Goal: Navigation & Orientation: Find specific page/section

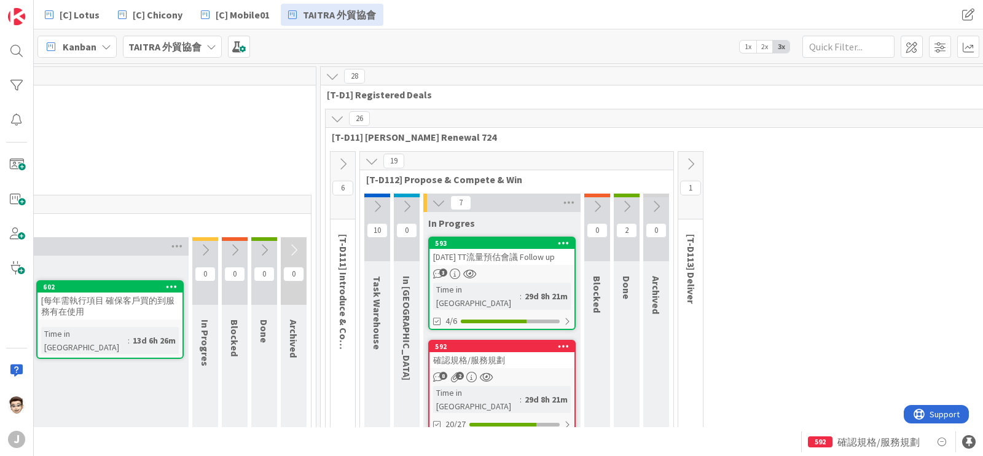
scroll to position [76, 198]
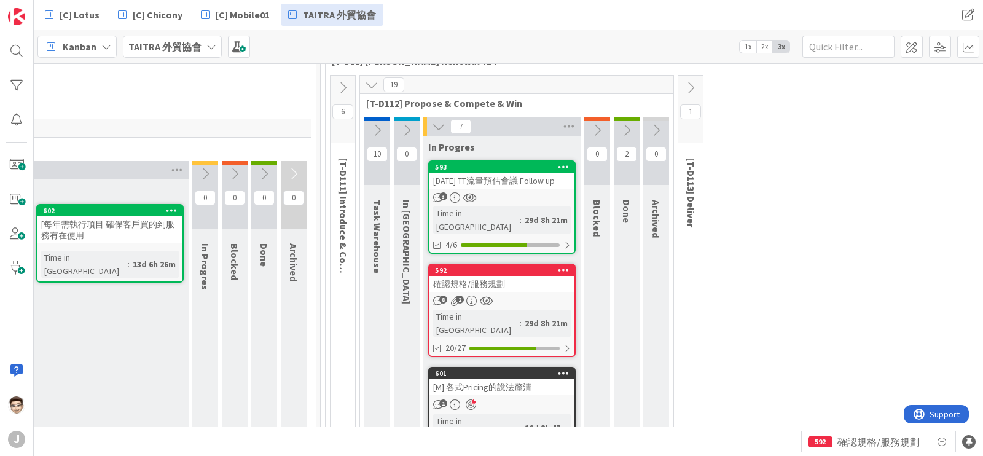
click at [522, 187] on div "[DATE] TT流量預估會議 Follow up" at bounding box center [501, 181] width 145 height 16
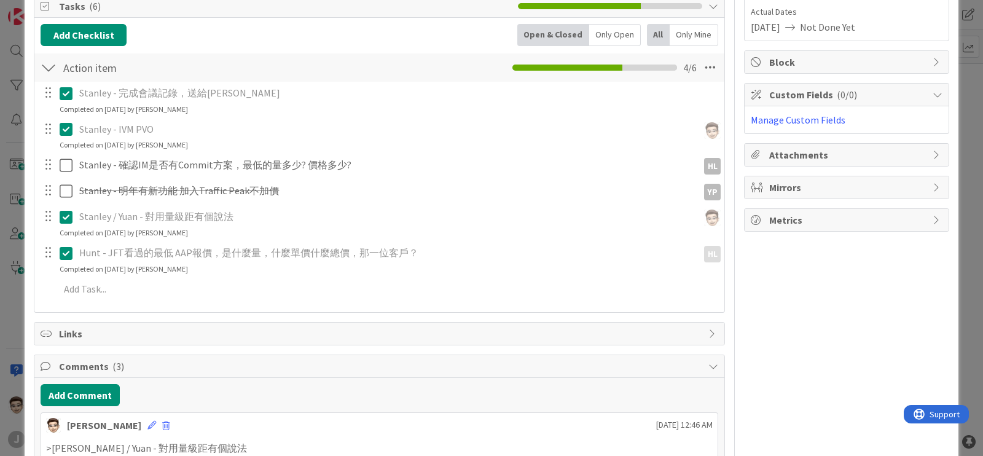
scroll to position [230, 0]
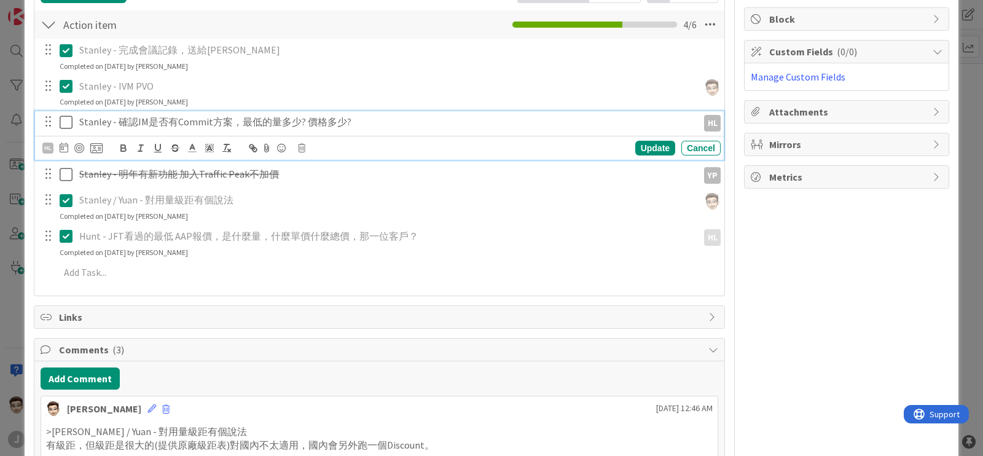
click at [62, 122] on icon at bounding box center [69, 122] width 18 height 15
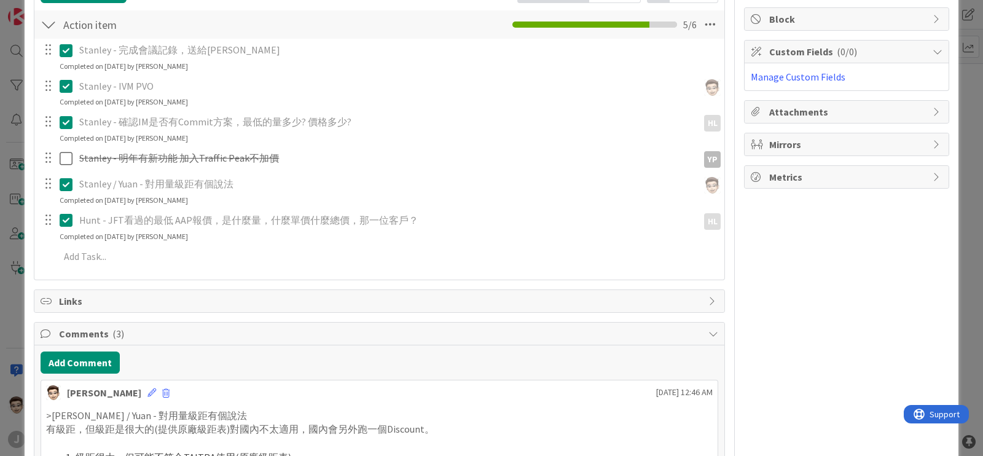
click at [0, 205] on div "ID 593 TAITRA 外貿協會 In Progres Title 29 / 128 [DATE] TT流量預估會議 Follow up Descript…" at bounding box center [491, 228] width 983 height 456
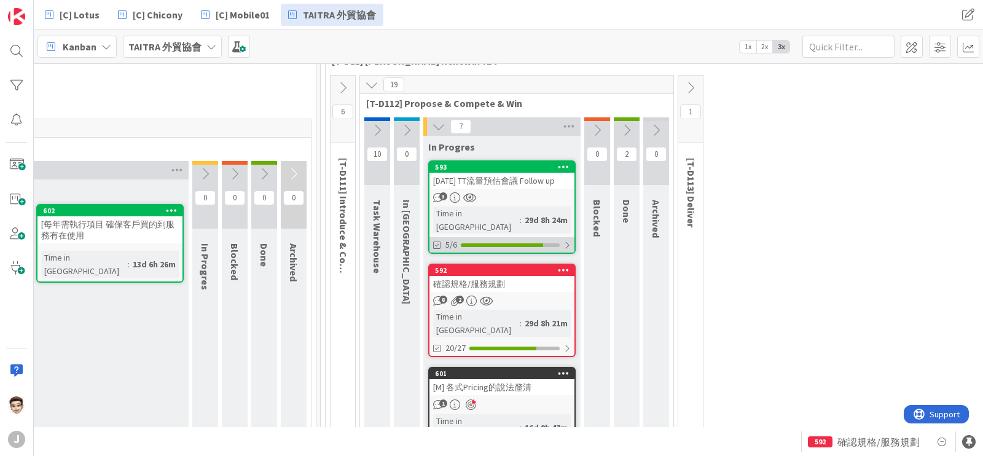
click at [547, 243] on div at bounding box center [510, 245] width 99 height 4
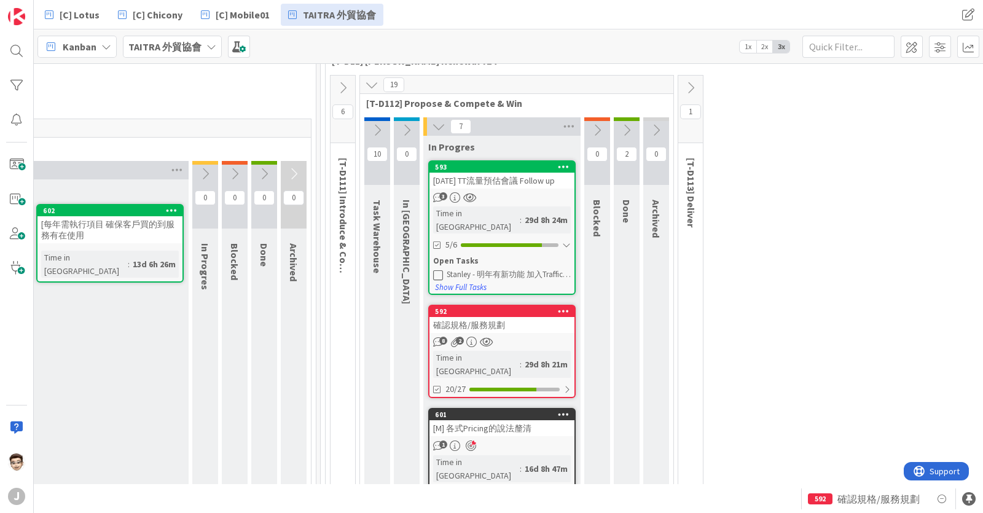
scroll to position [0, 198]
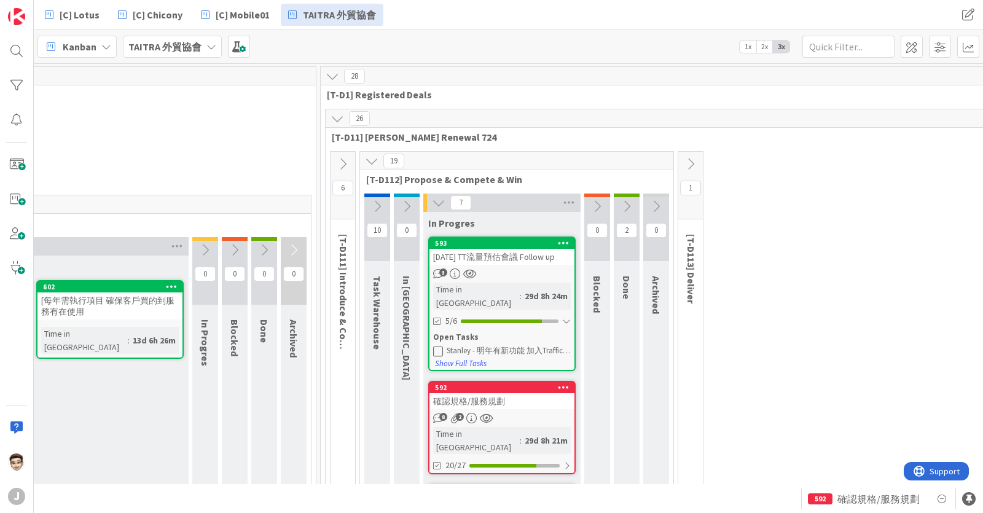
click at [516, 260] on div "[DATE] TT流量預估會議 Follow up" at bounding box center [501, 257] width 145 height 16
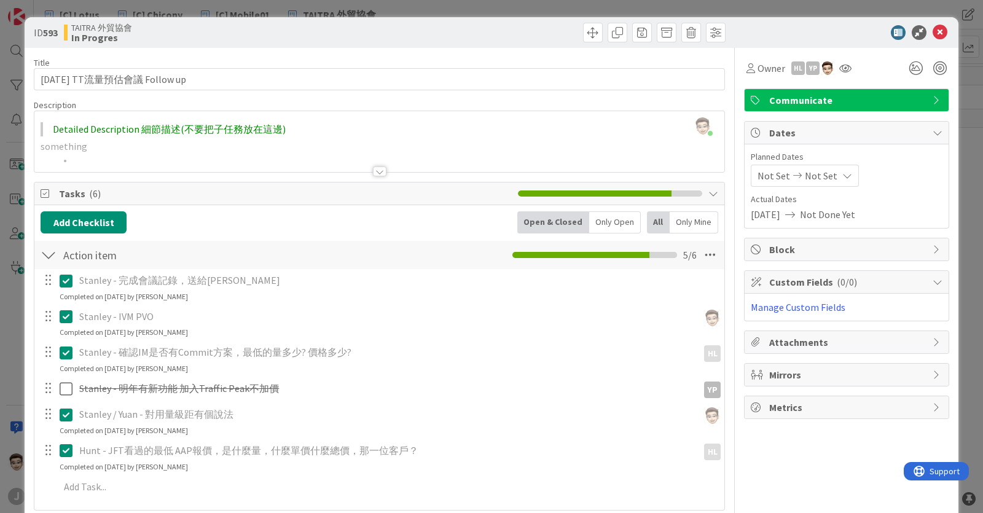
click at [14, 332] on div "ID 593 TAITRA 外貿協會 In Progres Title 29 / 128 [DATE] TT流量預估會議 Follow up Descript…" at bounding box center [491, 256] width 983 height 513
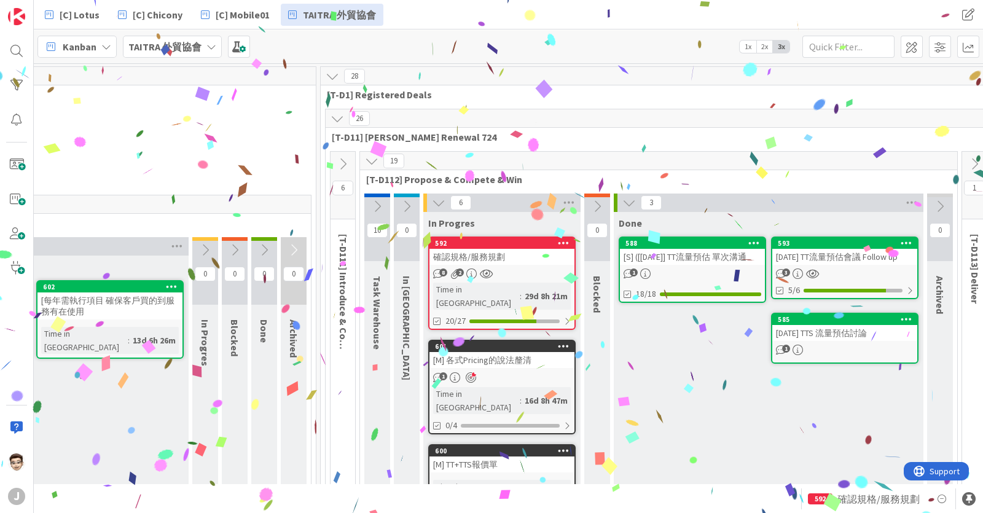
click at [526, 254] on div "確認規格/服務規劃" at bounding box center [501, 257] width 145 height 16
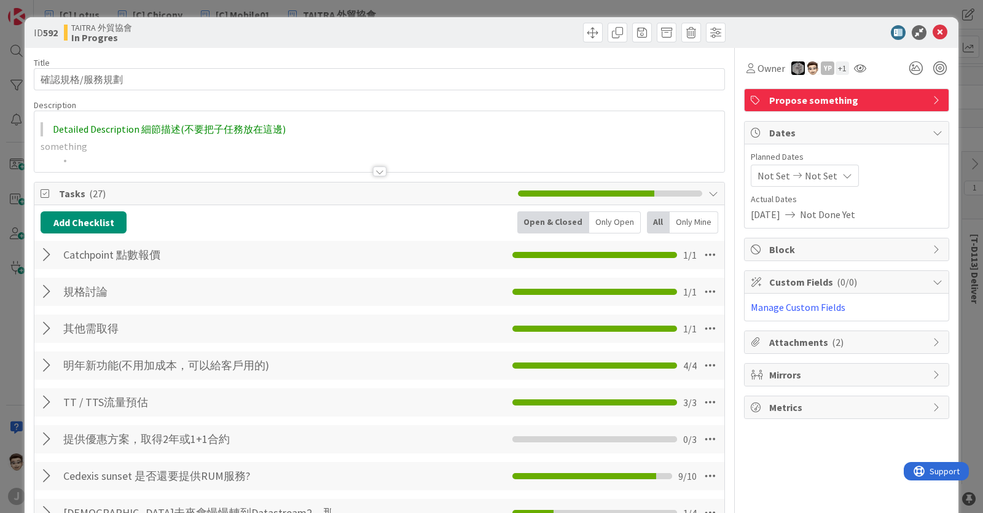
scroll to position [153, 0]
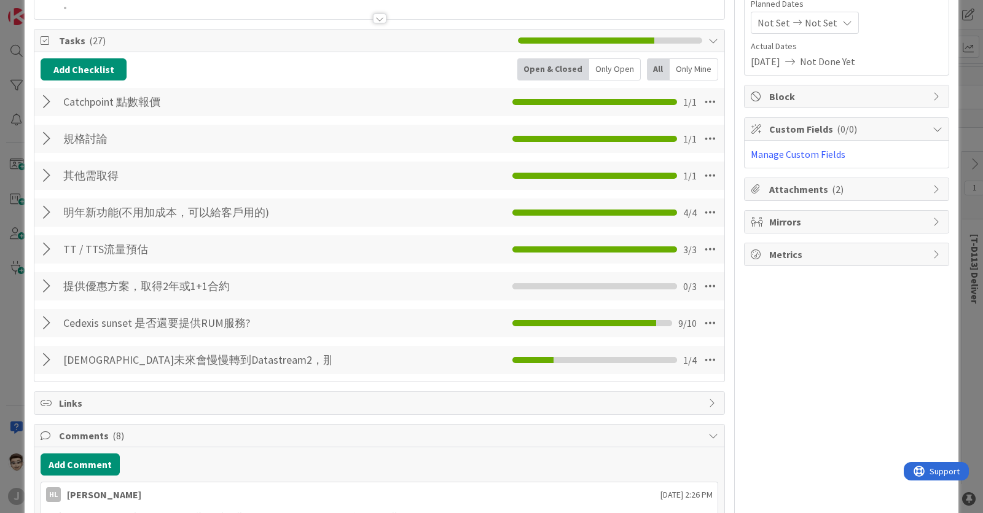
click at [44, 293] on div at bounding box center [49, 286] width 16 height 22
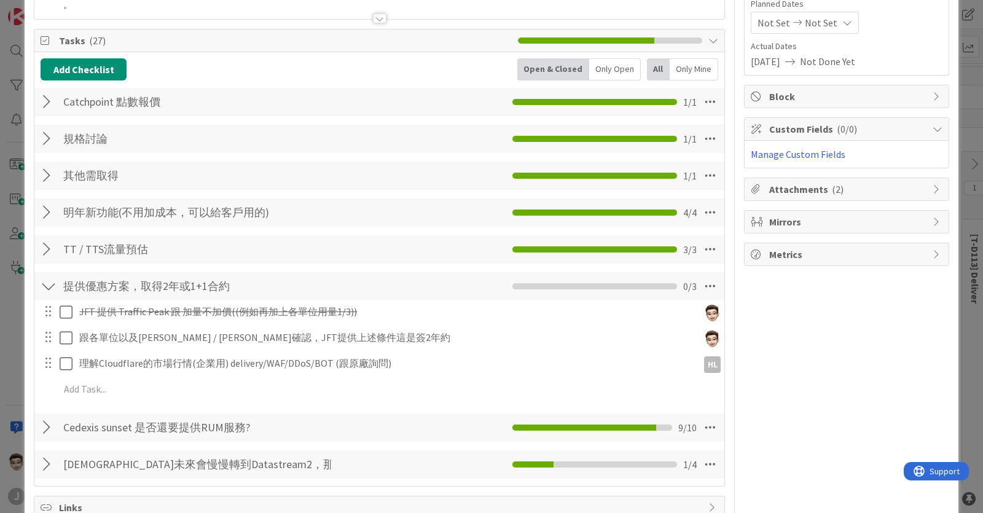
scroll to position [230, 0]
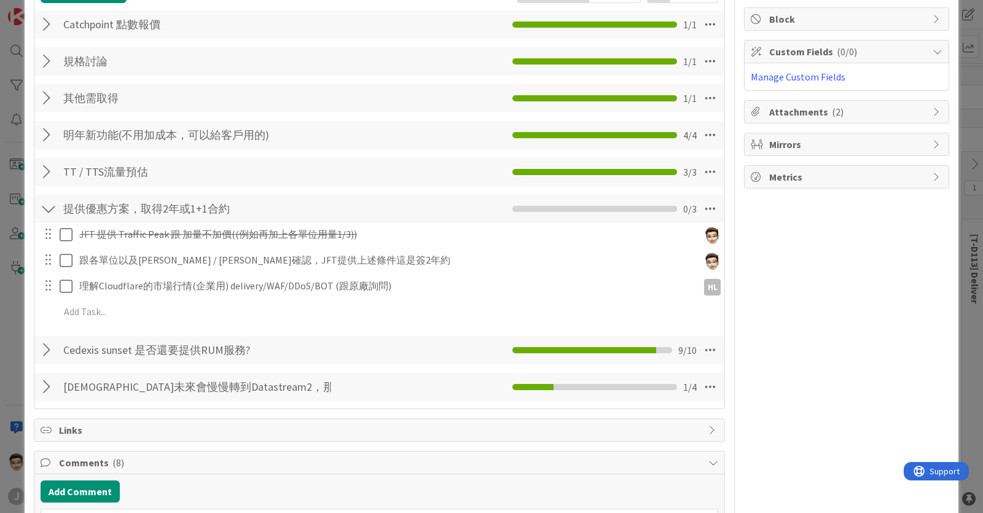
click at [43, 383] on div at bounding box center [49, 387] width 16 height 22
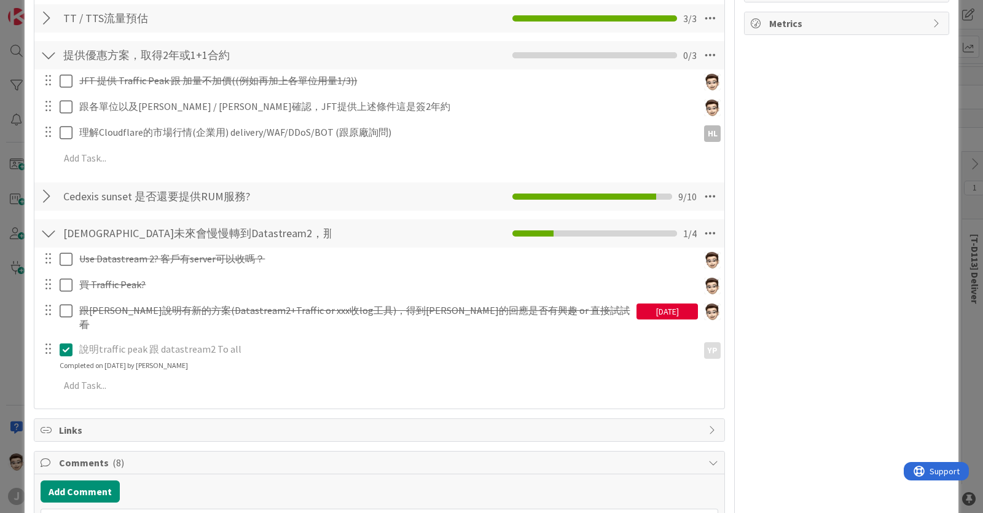
scroll to position [537, 0]
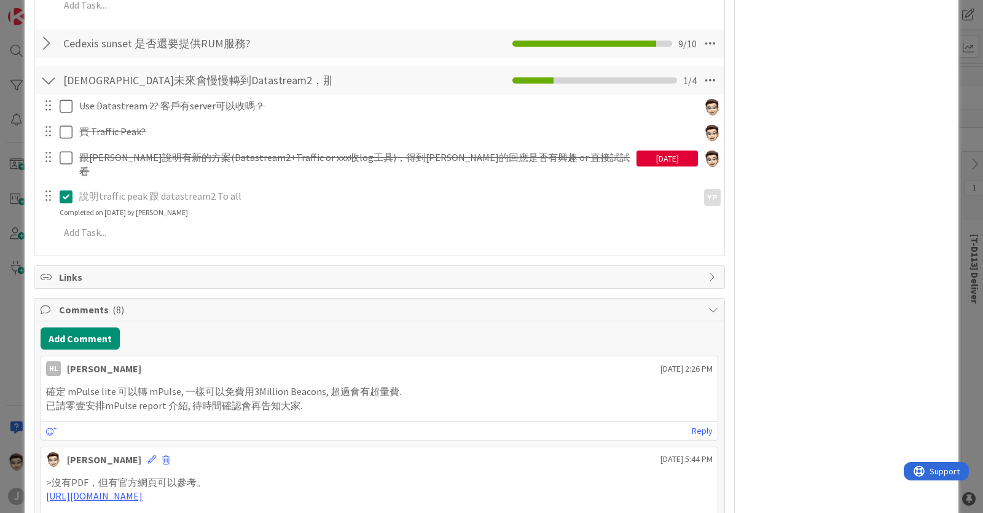
click at [15, 233] on div "ID 592 TAITRA 外貿協會 In Progres Title 9 / 128 確認規格/服務規劃 Description [PERSON_NAME]…" at bounding box center [491, 256] width 983 height 513
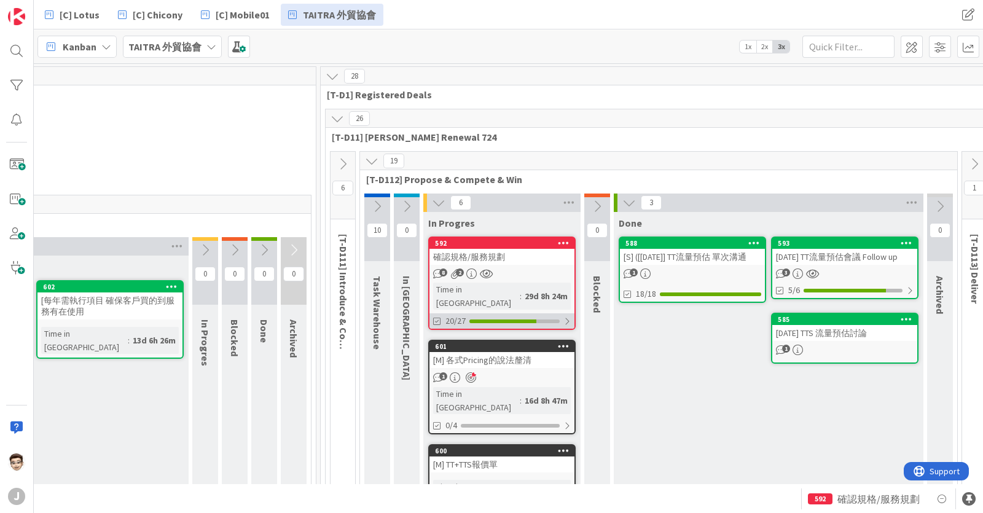
click at [526, 319] on div at bounding box center [502, 321] width 67 height 4
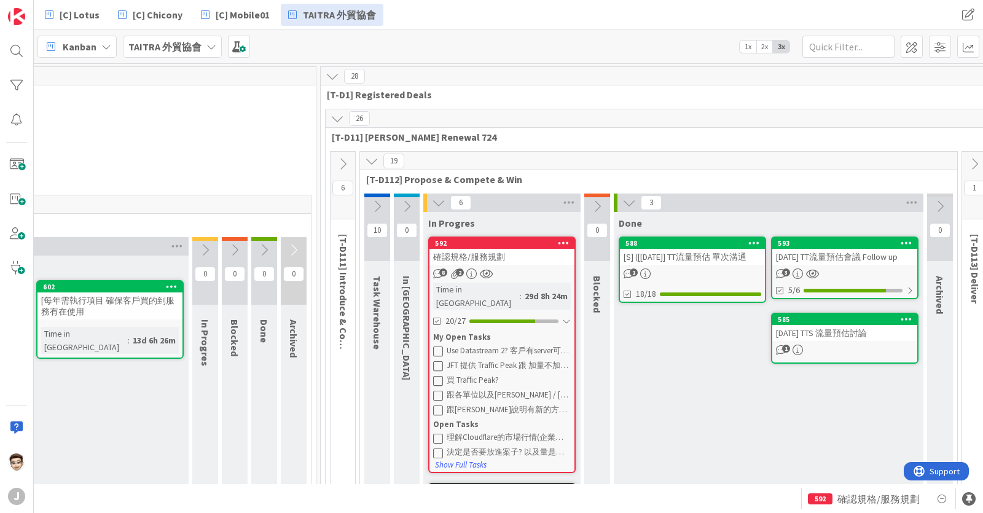
click at [509, 261] on div "確認規格/服務規劃" at bounding box center [501, 257] width 145 height 16
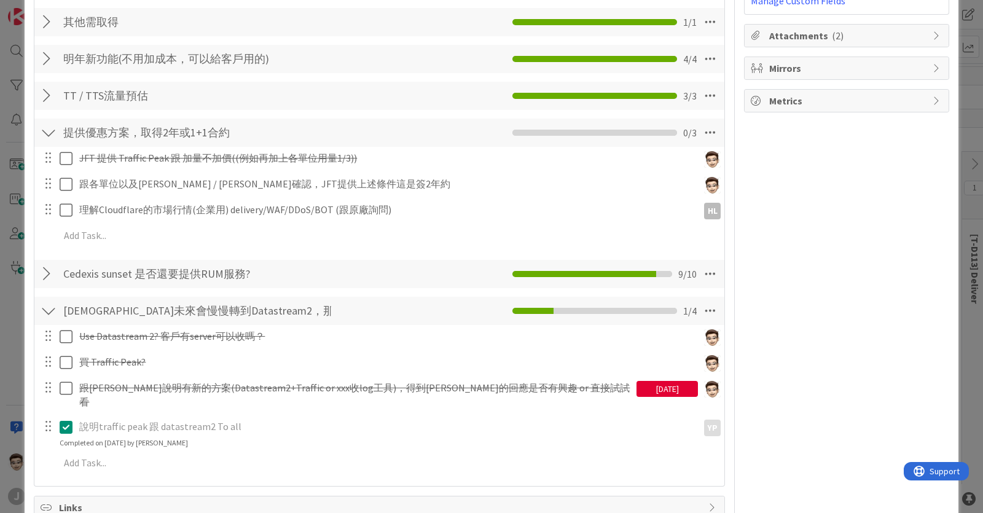
scroll to position [461, 0]
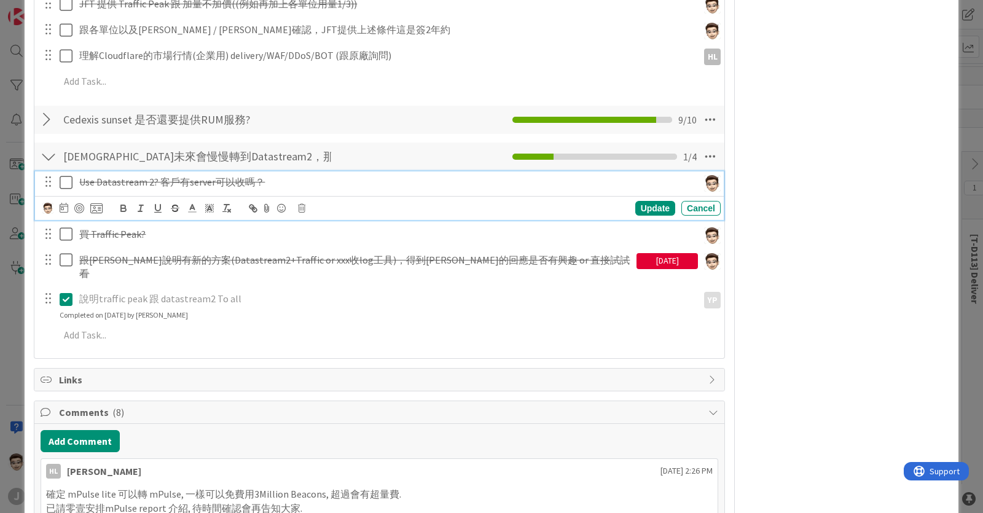
click at [65, 181] on icon at bounding box center [69, 182] width 18 height 15
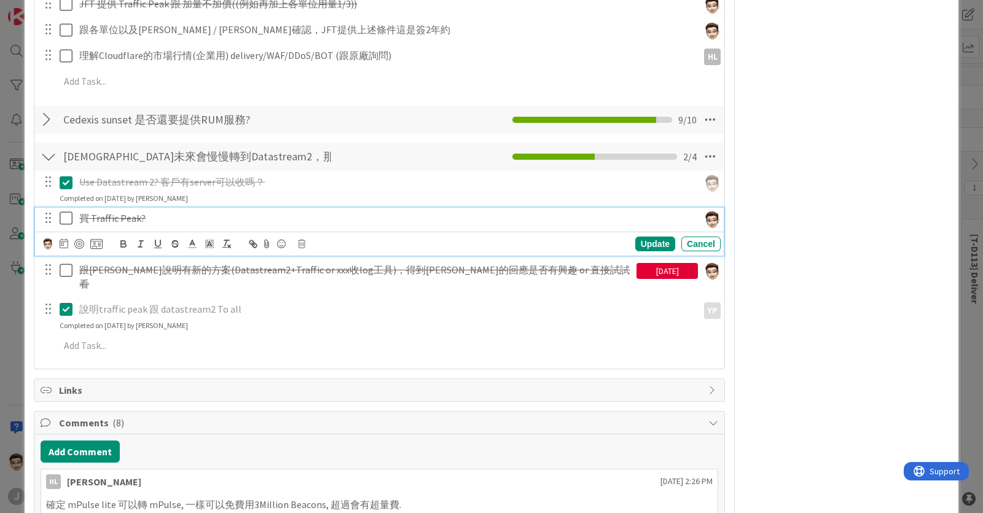
click at [66, 217] on icon at bounding box center [69, 218] width 18 height 15
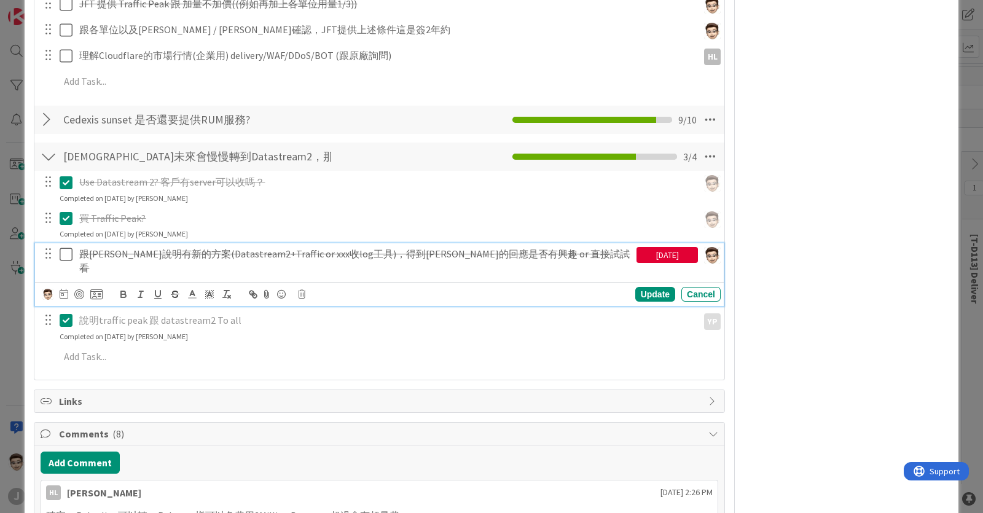
click at [69, 249] on icon at bounding box center [69, 254] width 18 height 15
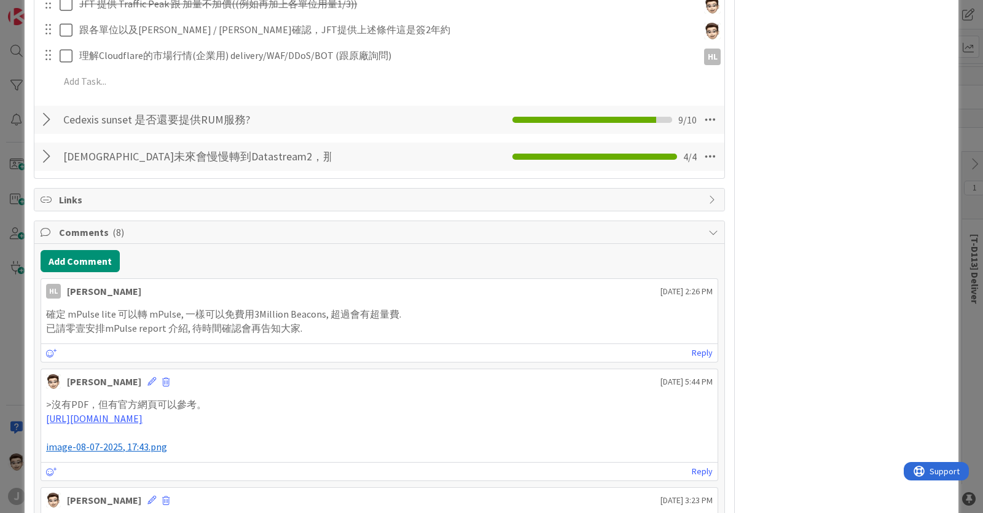
click at [56, 157] on div "[DEMOGRAPHIC_DATA]未來會慢慢轉到Datastream2，那Log怎麼收? Checklist Name 30 / 64 LDS未來會慢慢轉到…" at bounding box center [379, 156] width 690 height 28
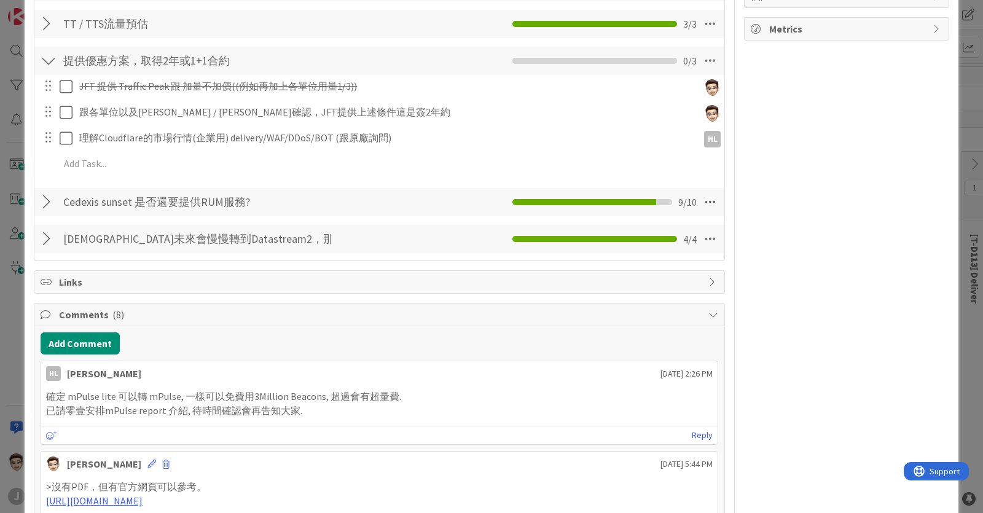
scroll to position [306, 0]
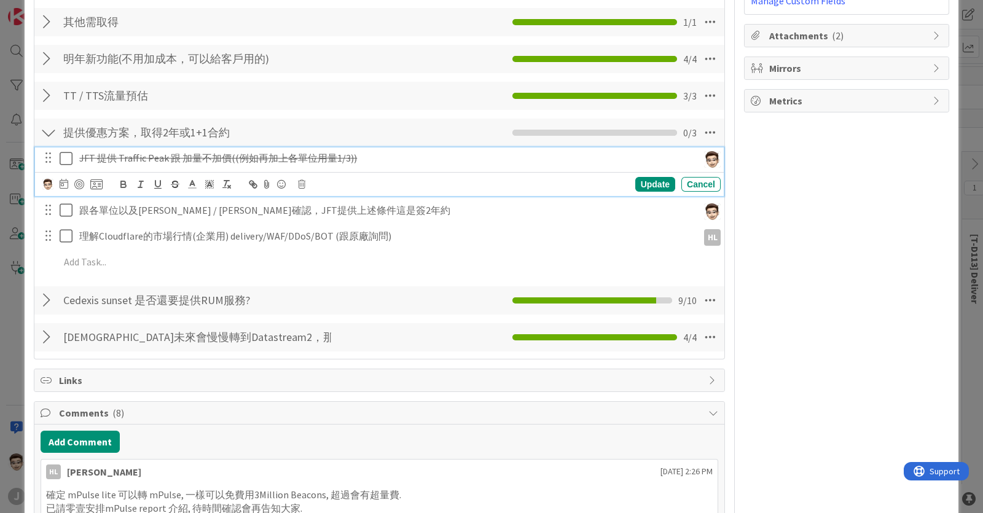
click at [68, 151] on icon at bounding box center [69, 158] width 18 height 15
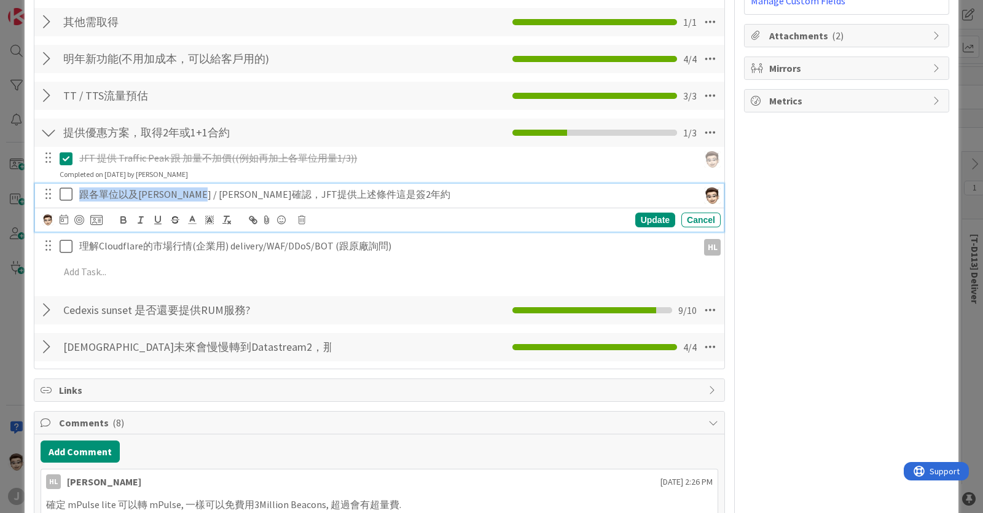
drag, startPoint x: 83, startPoint y: 190, endPoint x: 207, endPoint y: 192, distance: 124.1
click at [207, 192] on p "跟各單位以及[PERSON_NAME] / [PERSON_NAME]確認，JFT提供上述條件這是簽2年約" at bounding box center [386, 194] width 614 height 14
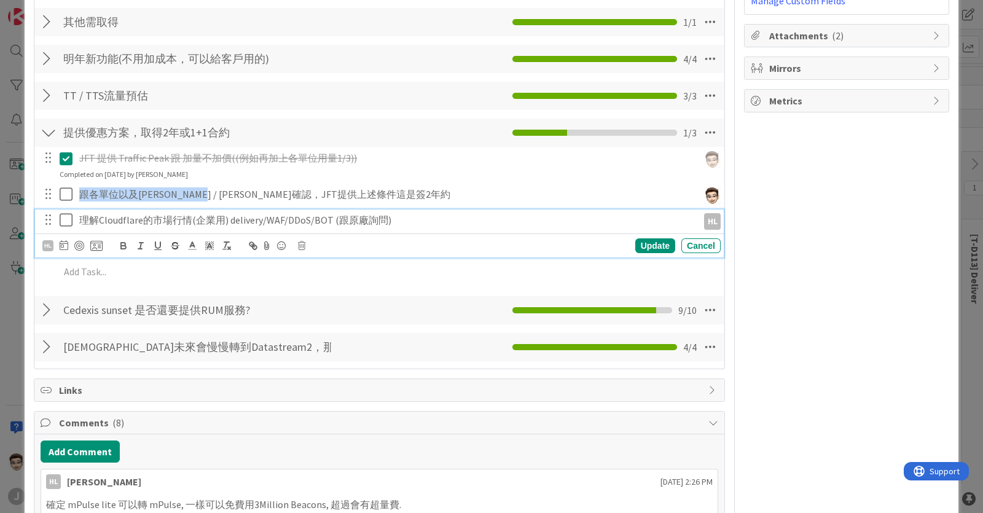
click at [63, 247] on div "理解Cloudflare的市場行情(企業用) delivery/WAF/DDoS/BOT (跟原廠詢問) HL HL Update Cancel" at bounding box center [379, 233] width 689 height 49
click at [64, 220] on icon at bounding box center [69, 220] width 18 height 15
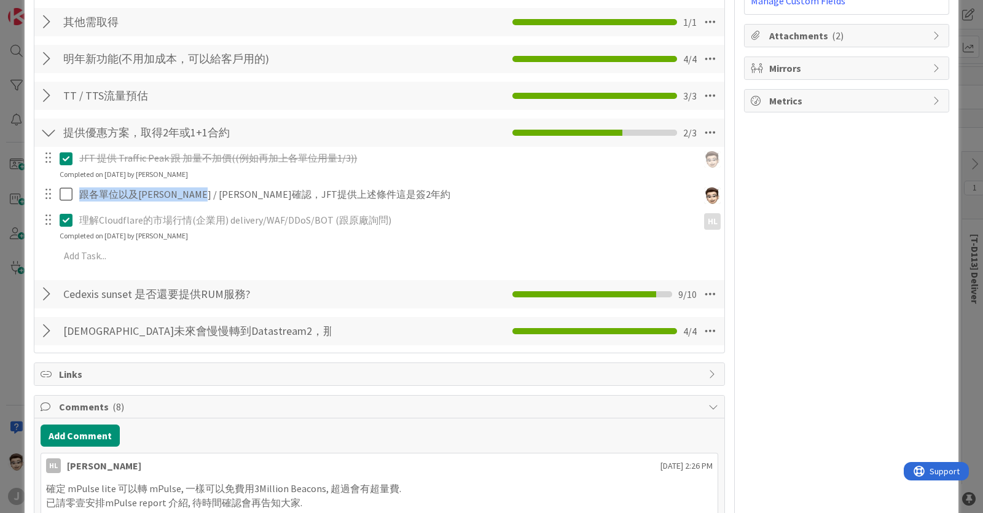
click at [68, 222] on icon at bounding box center [69, 220] width 18 height 15
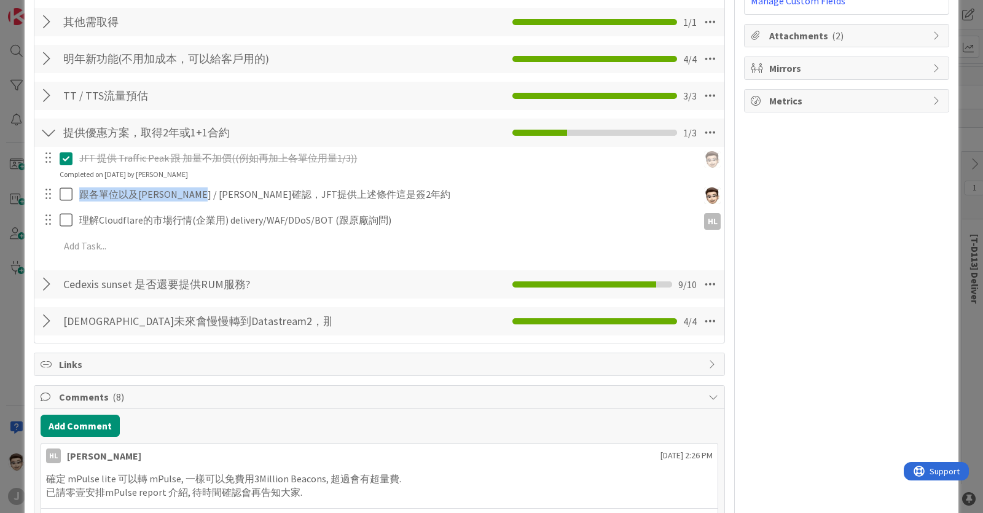
click at [44, 274] on div "Add Checklist Open & Closed Only Open All Only Mine Catchpoint 點數報價 Checklist N…" at bounding box center [379, 121] width 677 height 432
click at [14, 175] on div "ID 592 TAITRA 外貿協會 In Progres Title 9 / 128 確認規格/服務規劃 Description [PERSON_NAME]…" at bounding box center [491, 256] width 983 height 513
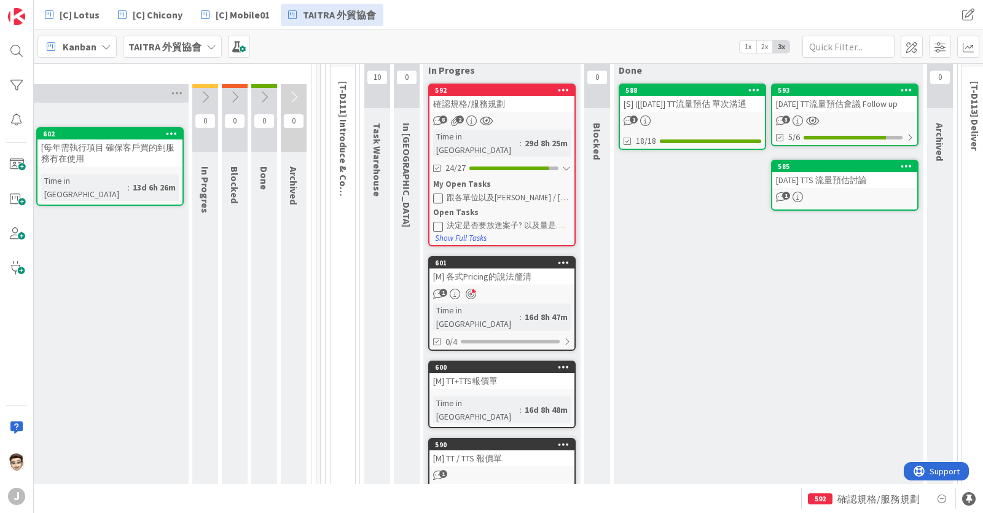
click at [524, 268] on div "[M] 各式Pricing的說法釐清" at bounding box center [501, 276] width 145 height 16
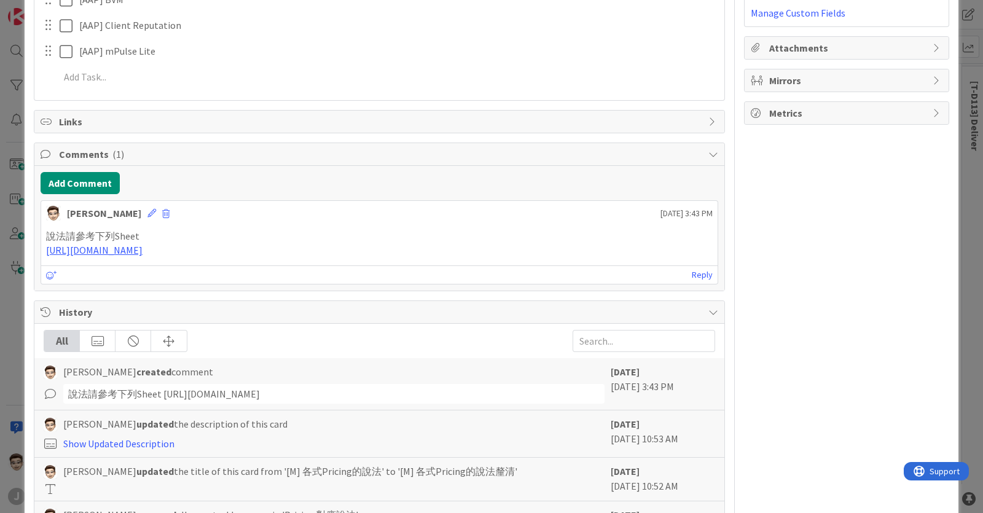
scroll to position [76, 0]
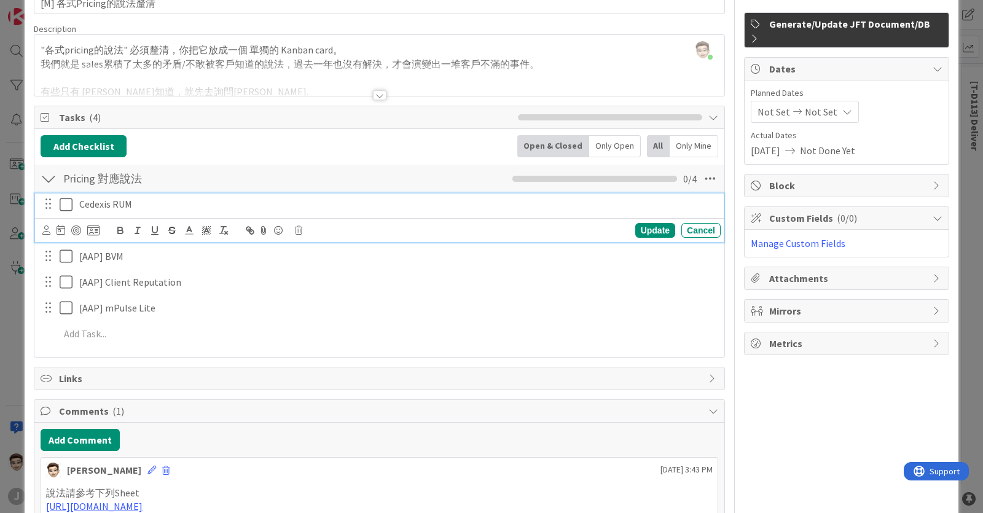
click at [63, 197] on icon at bounding box center [69, 204] width 18 height 15
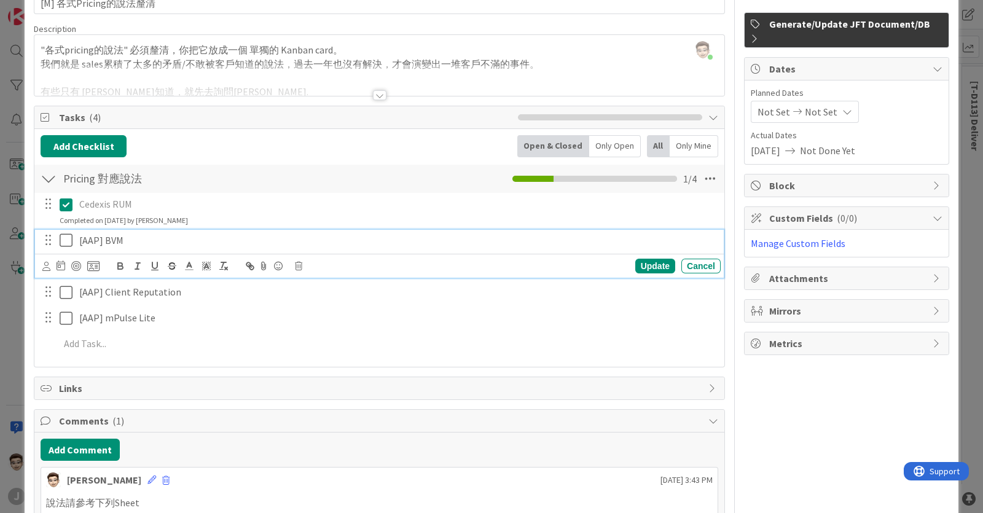
click at [63, 238] on icon at bounding box center [69, 240] width 18 height 15
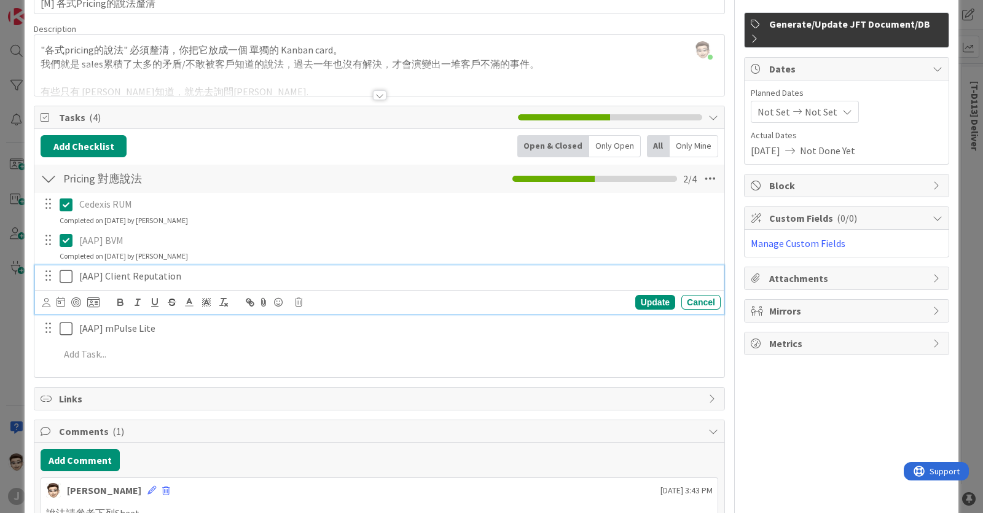
click at [65, 273] on icon at bounding box center [69, 276] width 18 height 15
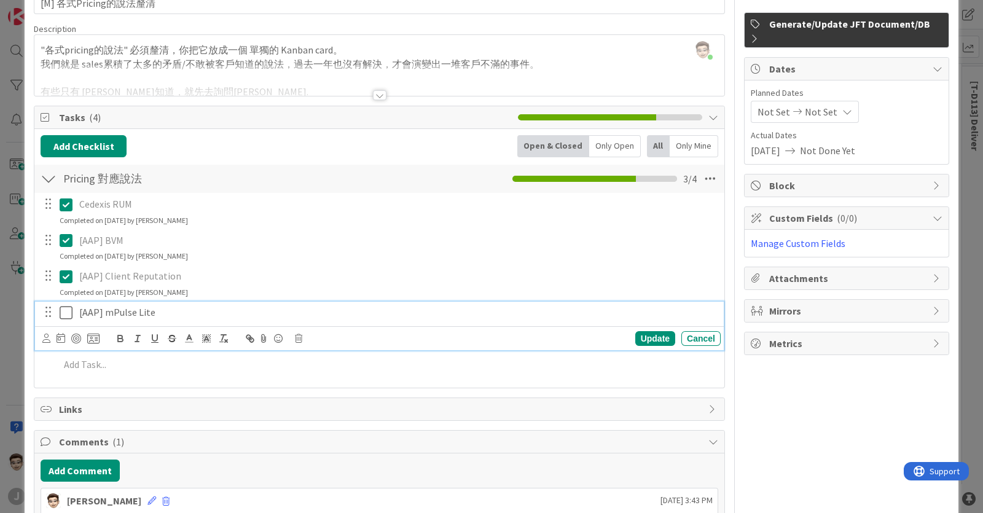
click at [71, 314] on icon at bounding box center [69, 312] width 18 height 15
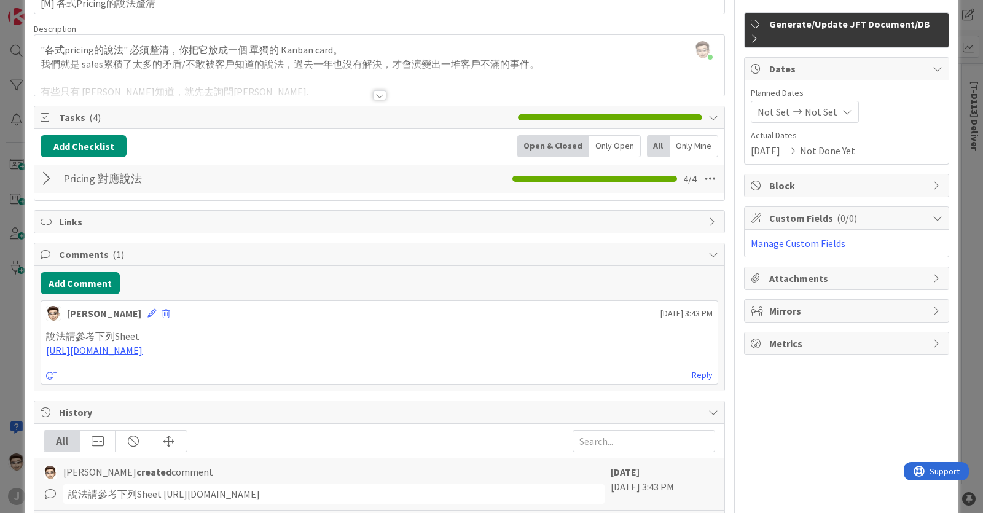
click at [9, 304] on div "ID 601 TAITRA 外貿協會 In Progres Title 18 / 128 [M] 各式Pricing的說法釐清 Description [PE…" at bounding box center [491, 256] width 983 height 513
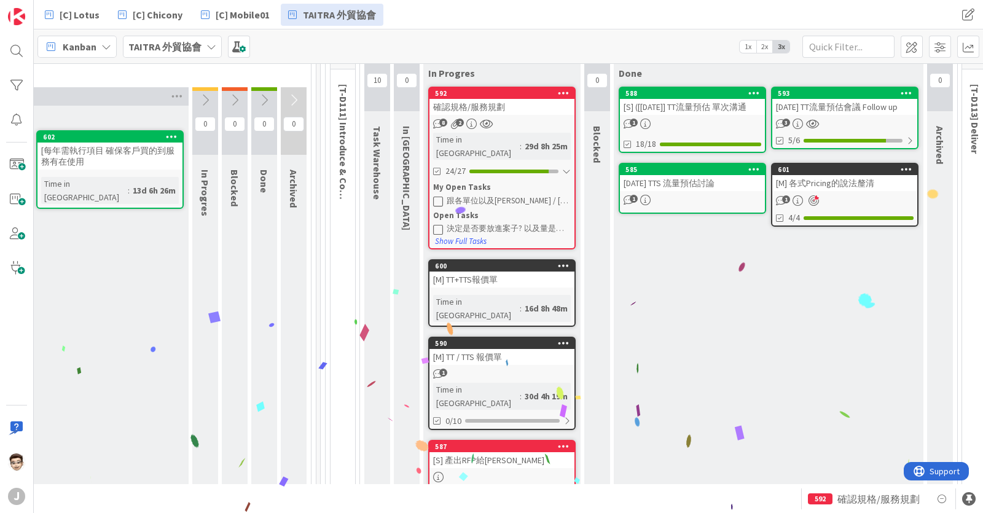
scroll to position [227, 198]
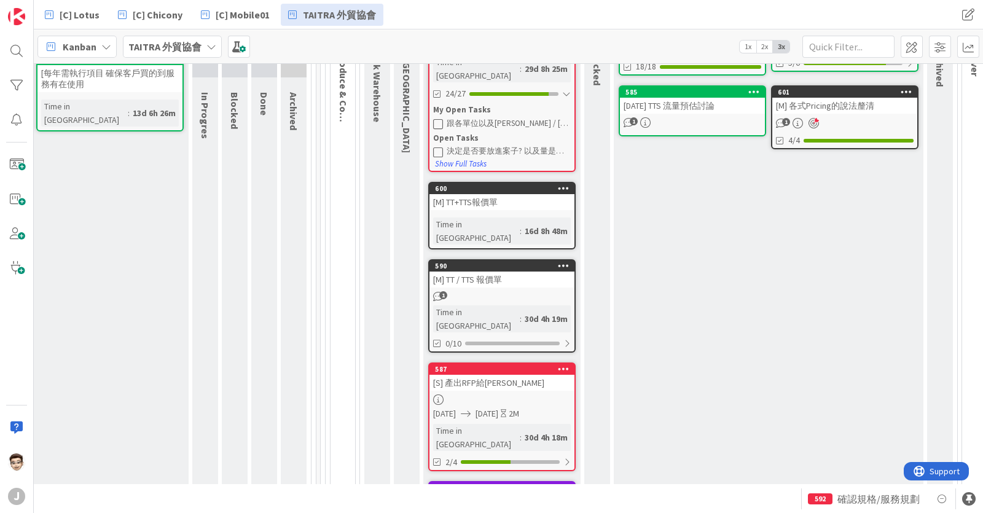
click at [518, 194] on div "[M] TT+TTS報價單" at bounding box center [501, 202] width 145 height 16
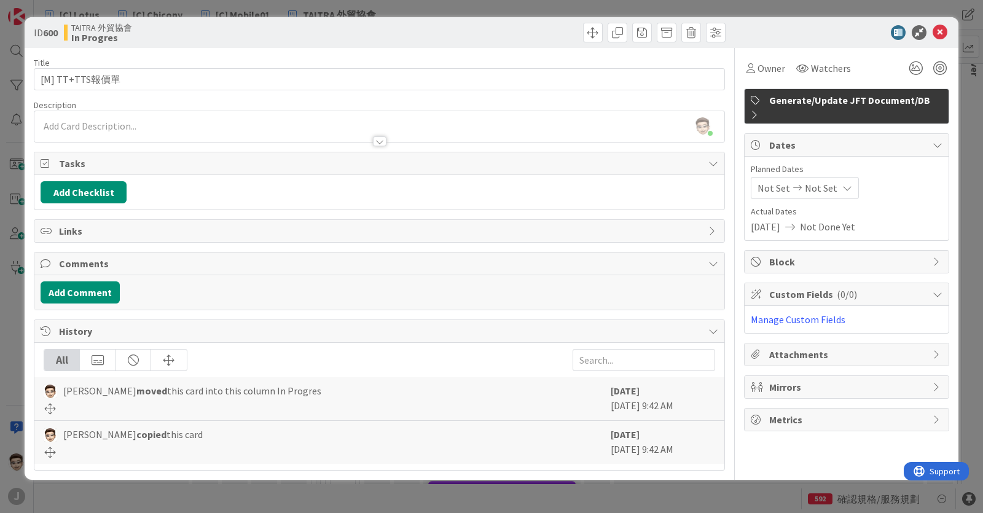
click at [4, 204] on div "ID 600 TAITRA 外貿協會 In Progres Title 13 / 128 [M] TT+TTS報價單 Description [PERSON_…" at bounding box center [491, 256] width 983 height 513
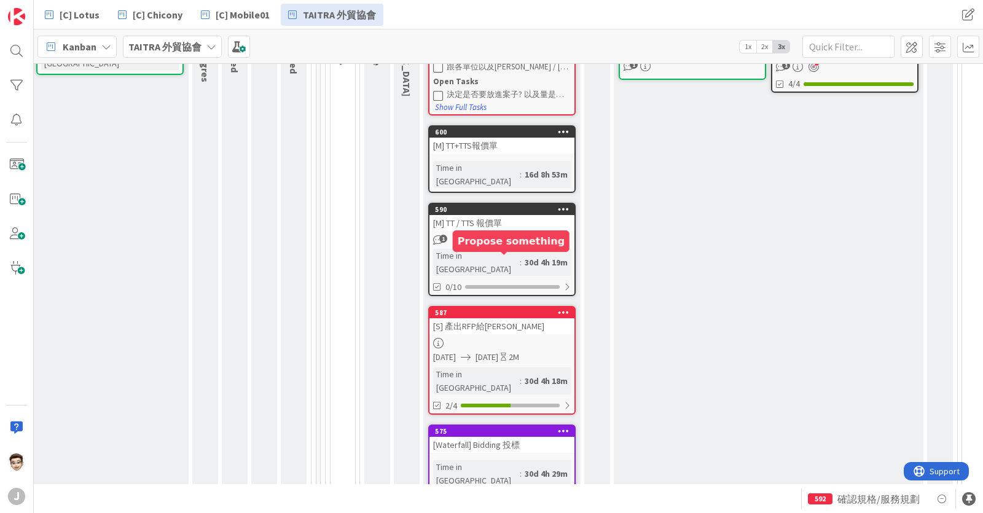
scroll to position [303, 198]
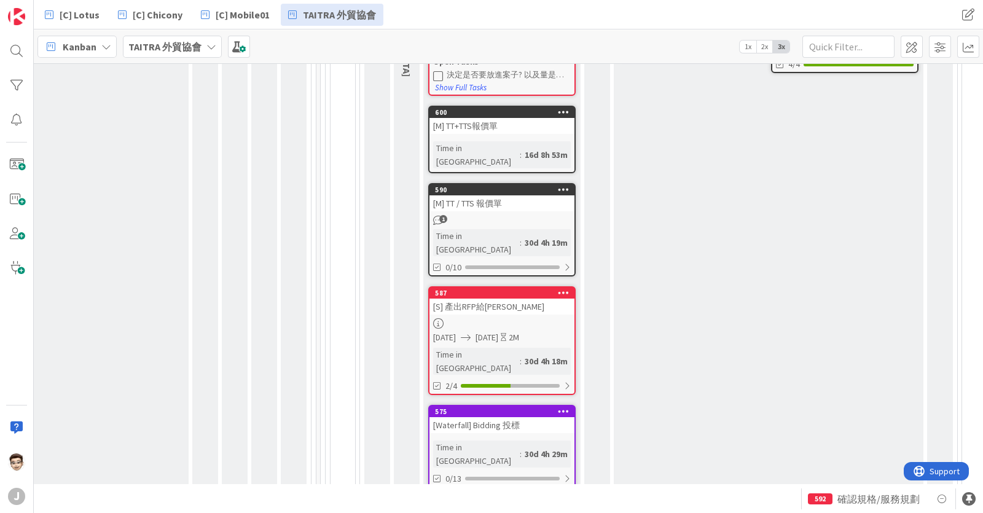
click at [513, 286] on link "587 [S] 產出RFP給[PERSON_NAME] [DATE] [DATE] 2M Time in [GEOGRAPHIC_DATA] : 30d 4h…" at bounding box center [501, 340] width 147 height 109
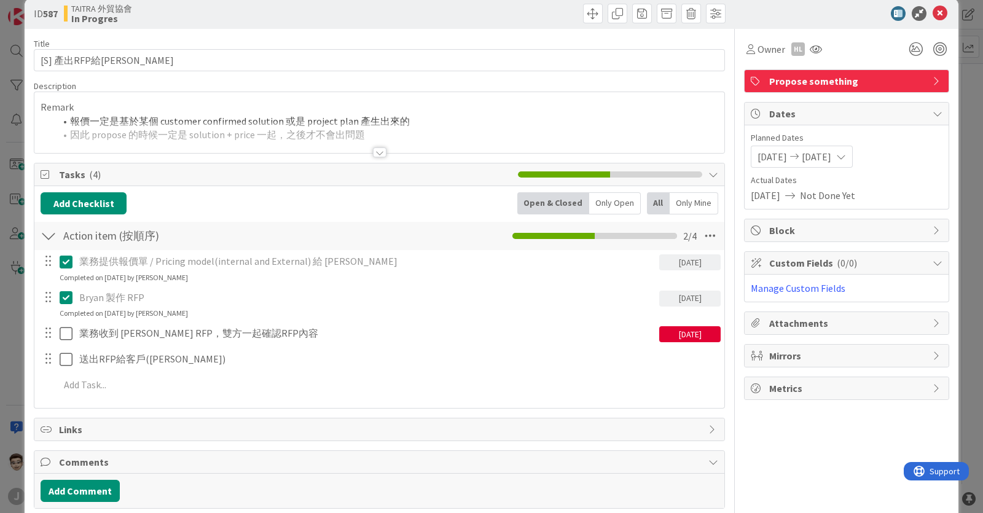
scroll to position [21, 0]
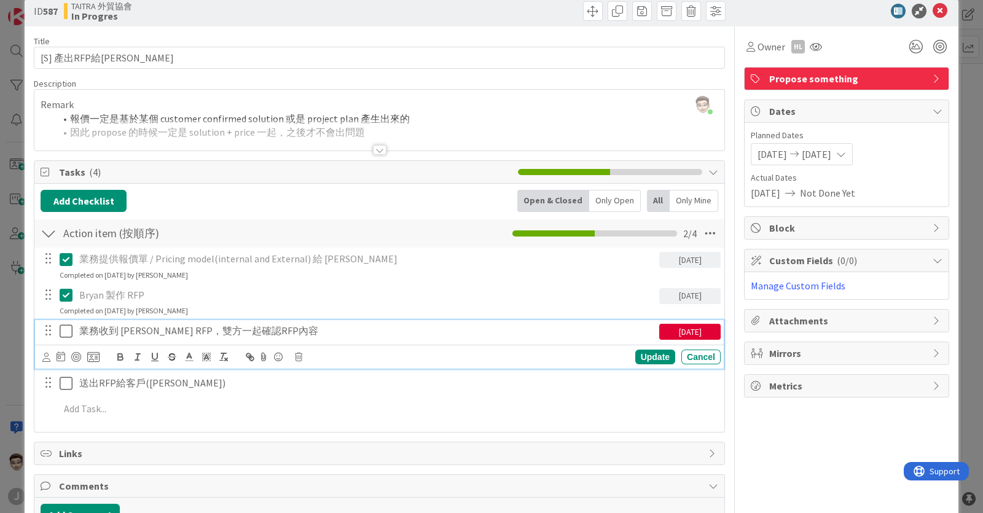
click at [66, 334] on icon at bounding box center [69, 331] width 18 height 15
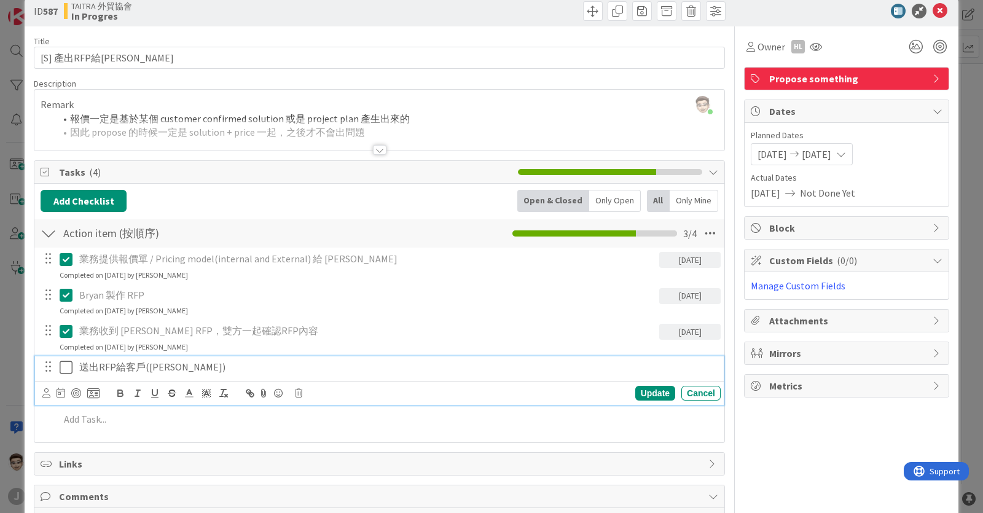
click at [67, 372] on icon at bounding box center [69, 367] width 18 height 15
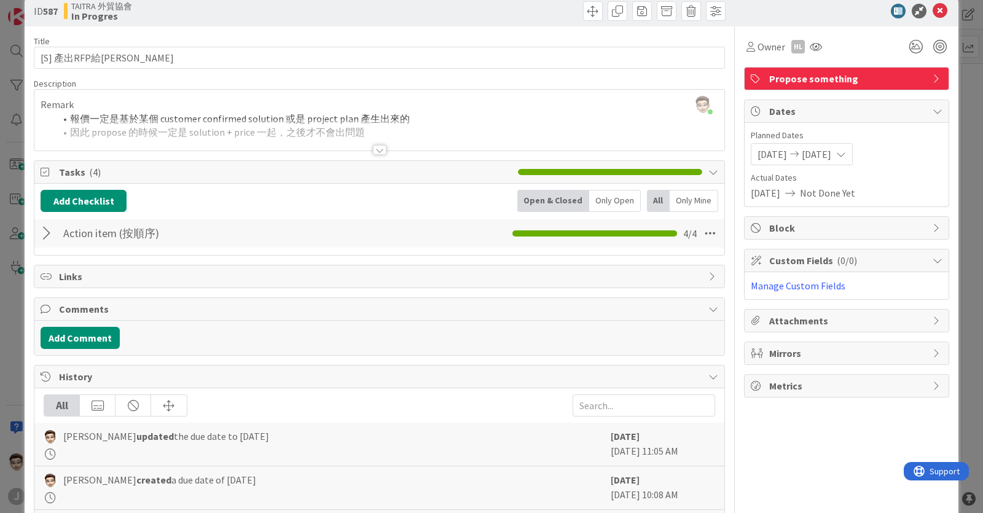
click at [47, 231] on div at bounding box center [49, 233] width 16 height 22
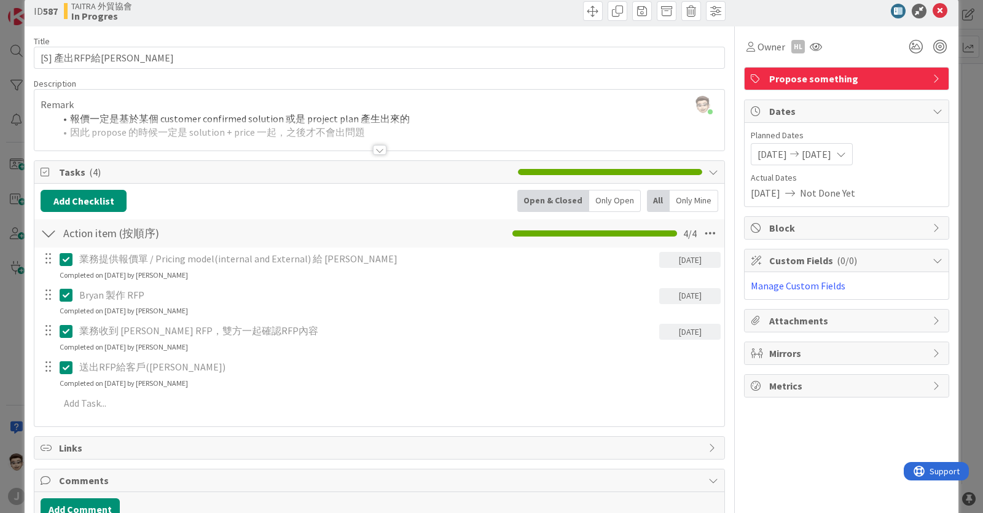
click at [18, 340] on div "ID 587 TAITRA 外貿協會 In Progres Title 12 / 128 [S] 產出RFP給[PERSON_NAME] Descriptio…" at bounding box center [491, 256] width 983 height 513
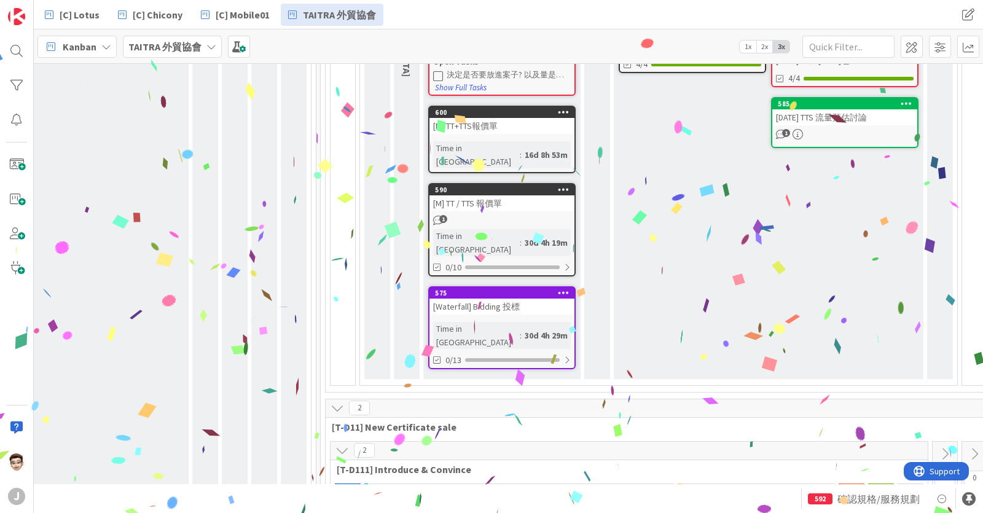
scroll to position [227, 198]
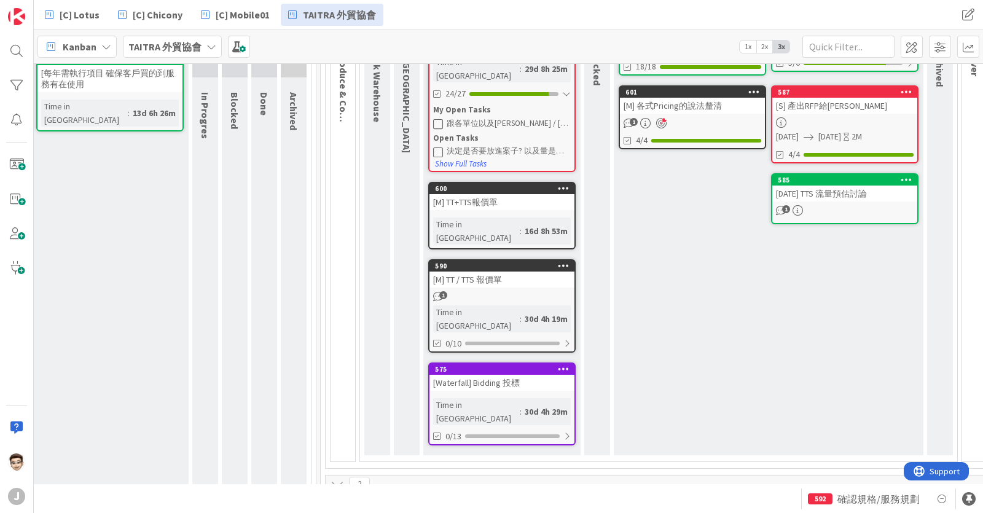
click at [507, 375] on div "[Waterfall] Bidding 投標" at bounding box center [501, 383] width 145 height 16
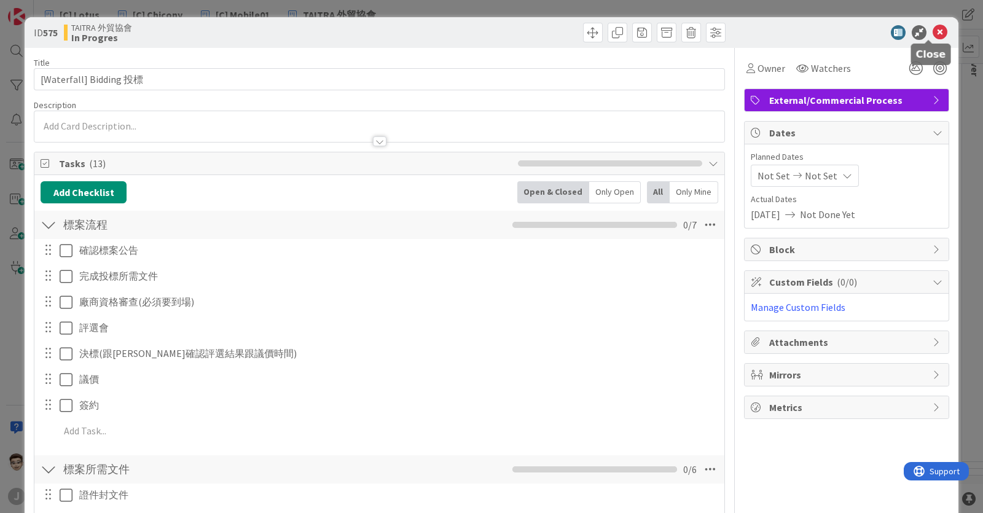
click at [932, 36] on icon at bounding box center [939, 32] width 15 height 15
